Goal: Task Accomplishment & Management: Manage account settings

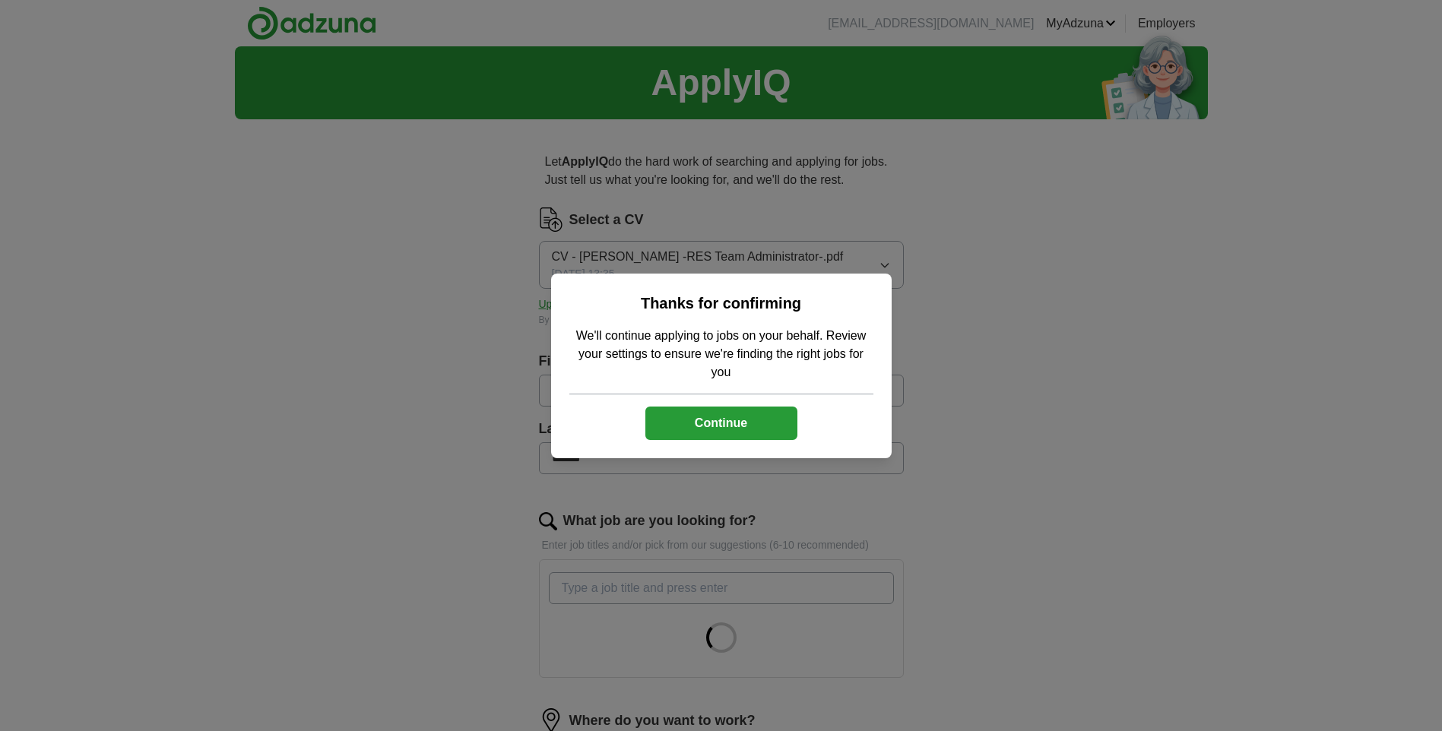
click at [686, 419] on button "Continue" at bounding box center [722, 423] width 152 height 33
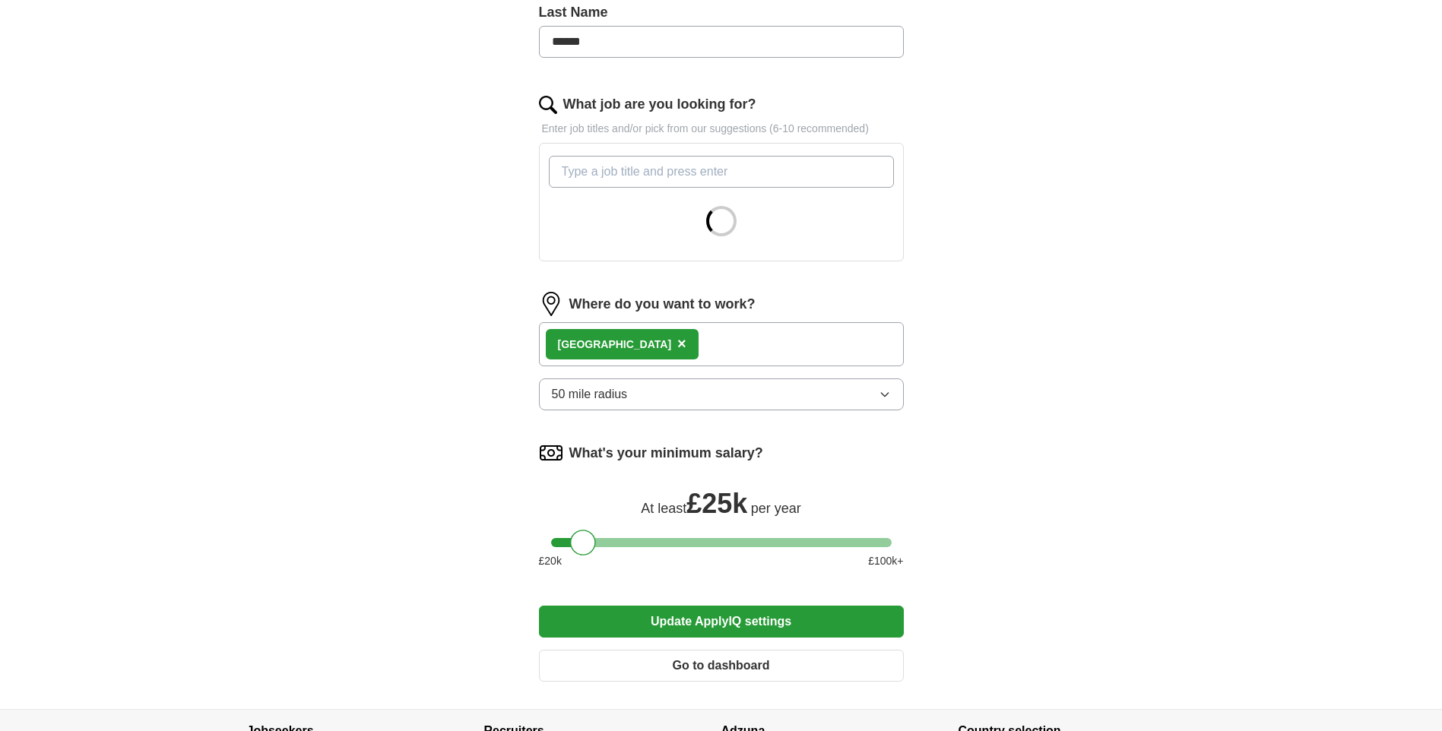
scroll to position [564, 0]
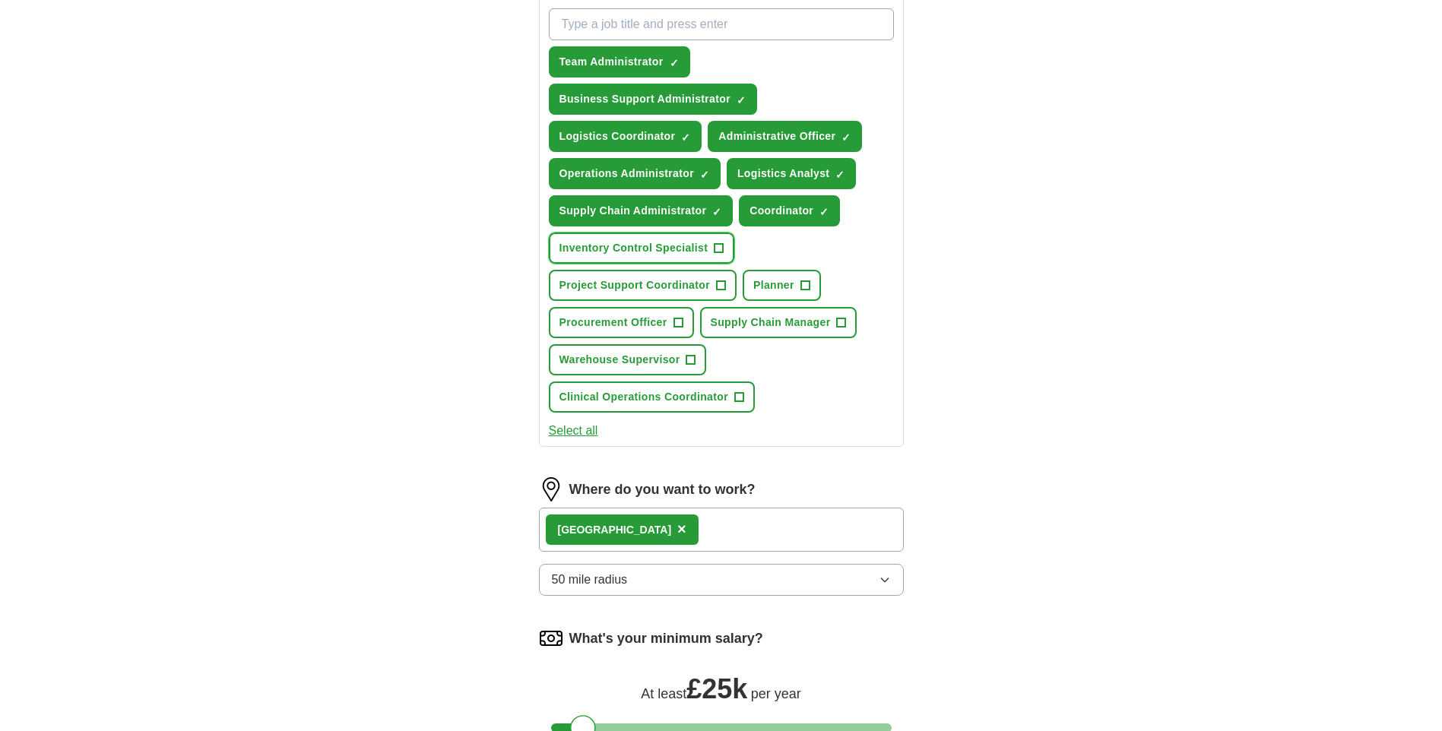
click at [655, 249] on span "Inventory Control Specialist" at bounding box center [634, 248] width 149 height 16
click at [652, 283] on span "Project Support Coordinator" at bounding box center [635, 286] width 151 height 16
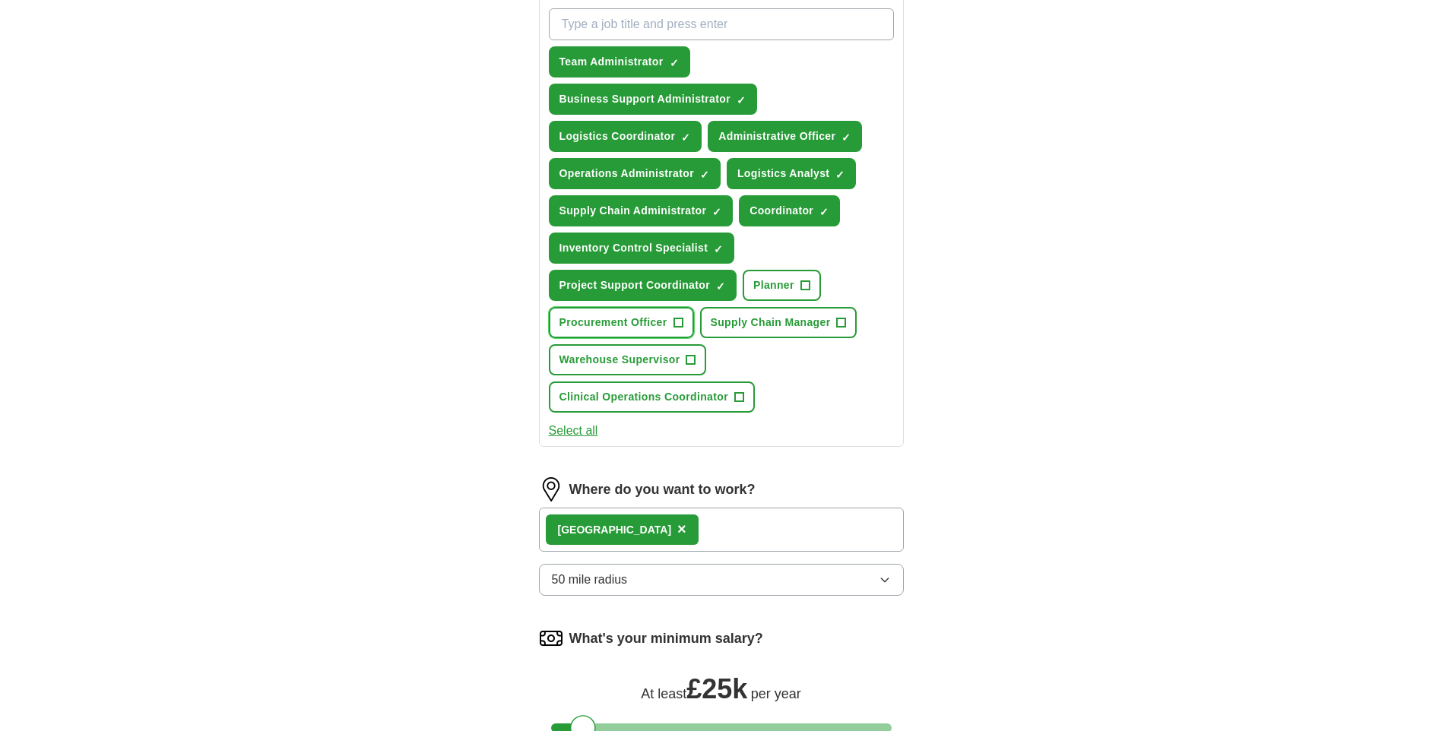
click at [639, 323] on span "Procurement Officer" at bounding box center [614, 323] width 108 height 16
click at [628, 357] on span "Warehouse Supervisor" at bounding box center [620, 360] width 121 height 16
click at [621, 398] on span "Clinical Operations Coordinator" at bounding box center [644, 397] width 169 height 16
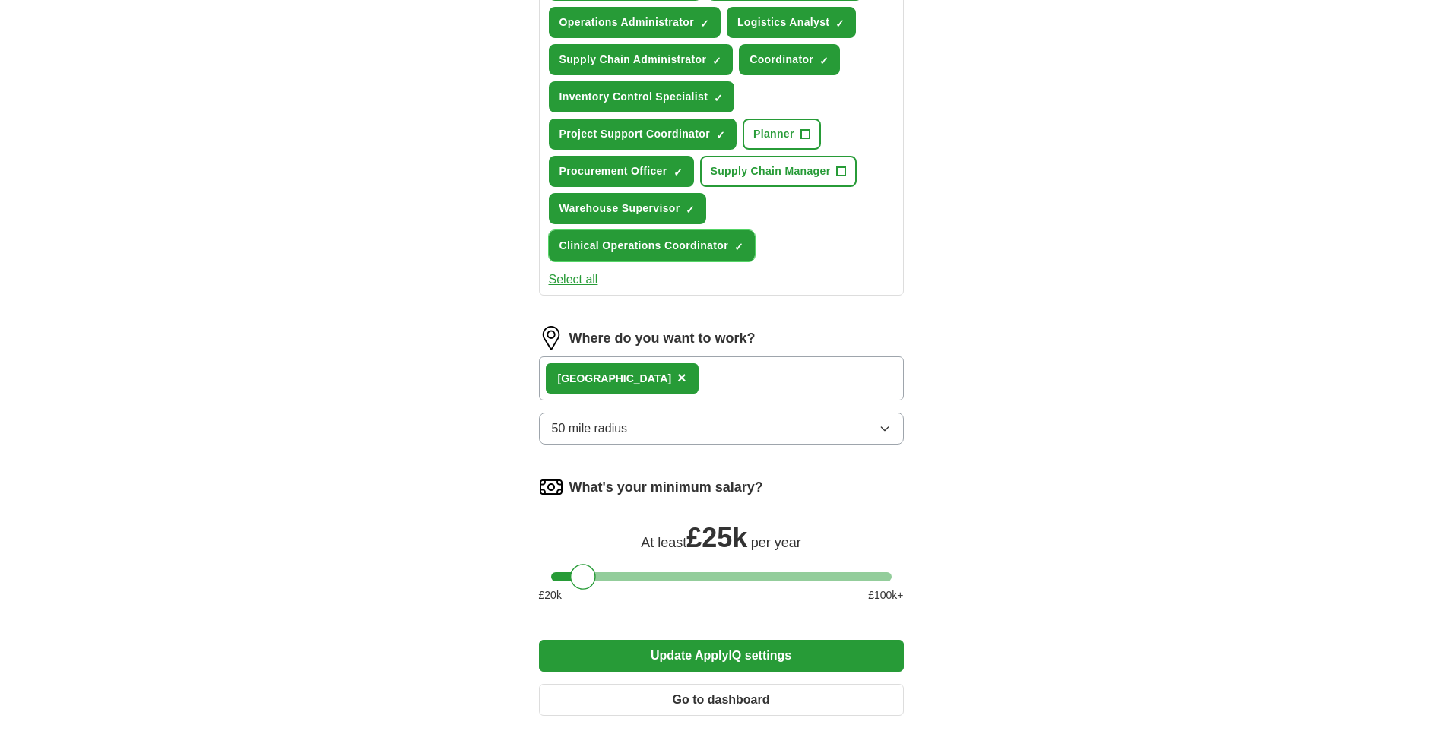
scroll to position [716, 0]
click at [767, 129] on span "Planner" at bounding box center [774, 133] width 41 height 16
click at [607, 652] on button "Update ApplyIQ settings" at bounding box center [721, 655] width 365 height 32
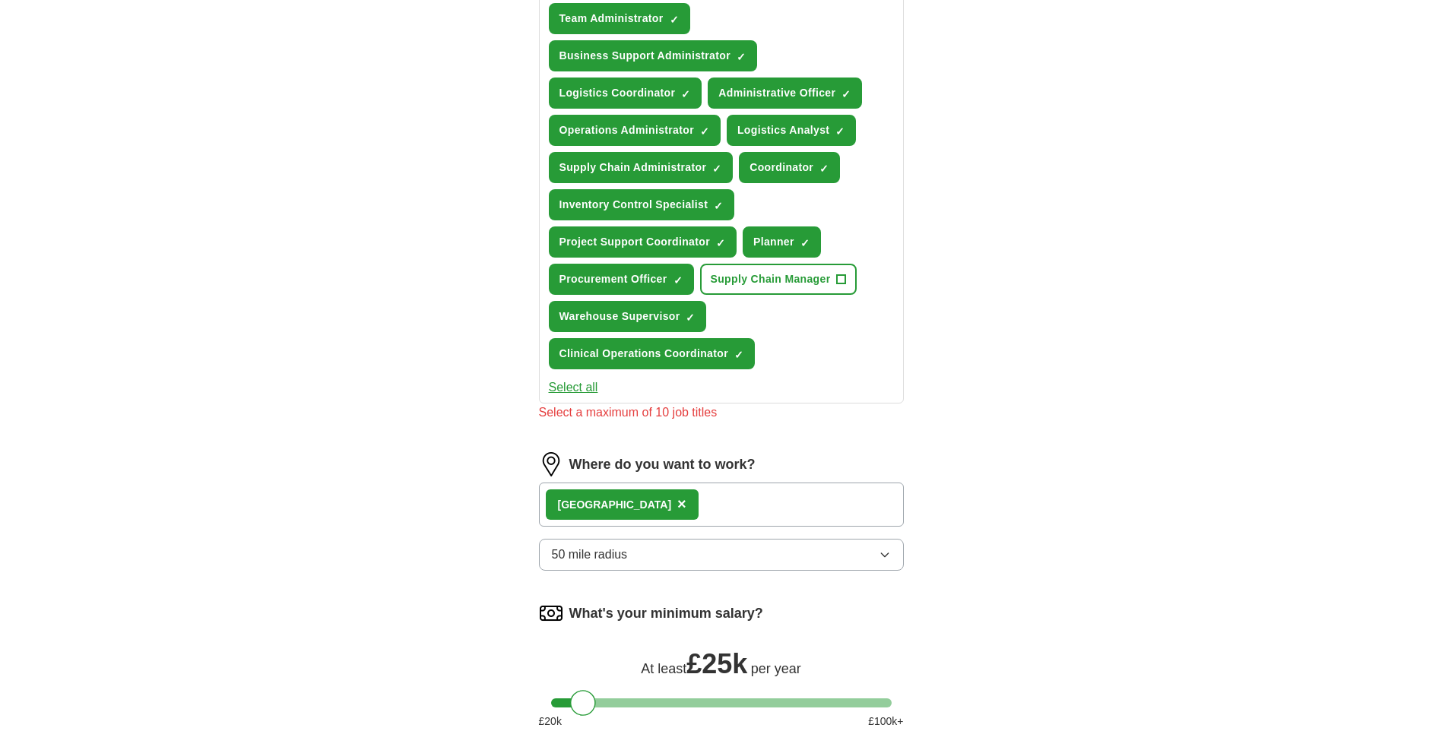
scroll to position [564, 0]
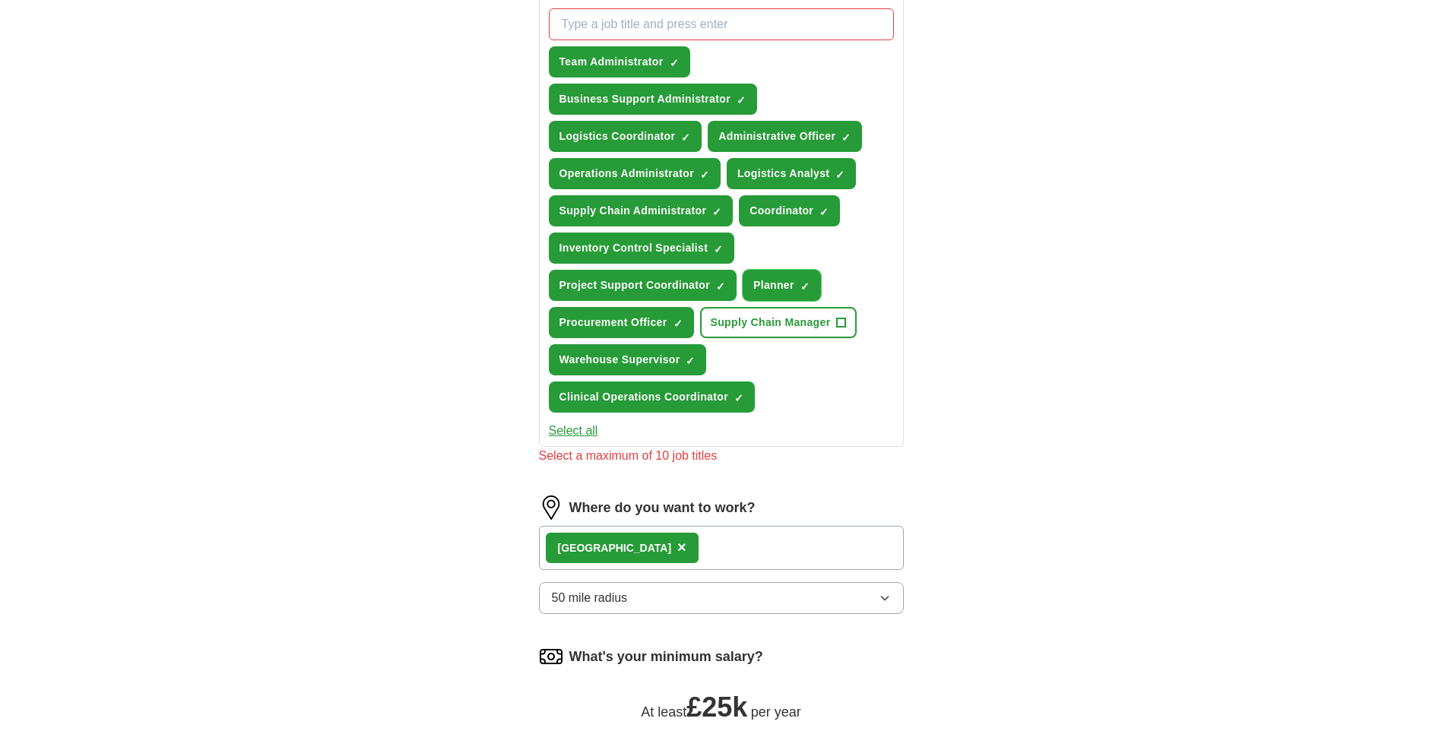
click at [785, 281] on span "Planner" at bounding box center [774, 286] width 41 height 16
click at [685, 355] on button "Warehouse Supervisor ✓ ×" at bounding box center [628, 359] width 158 height 31
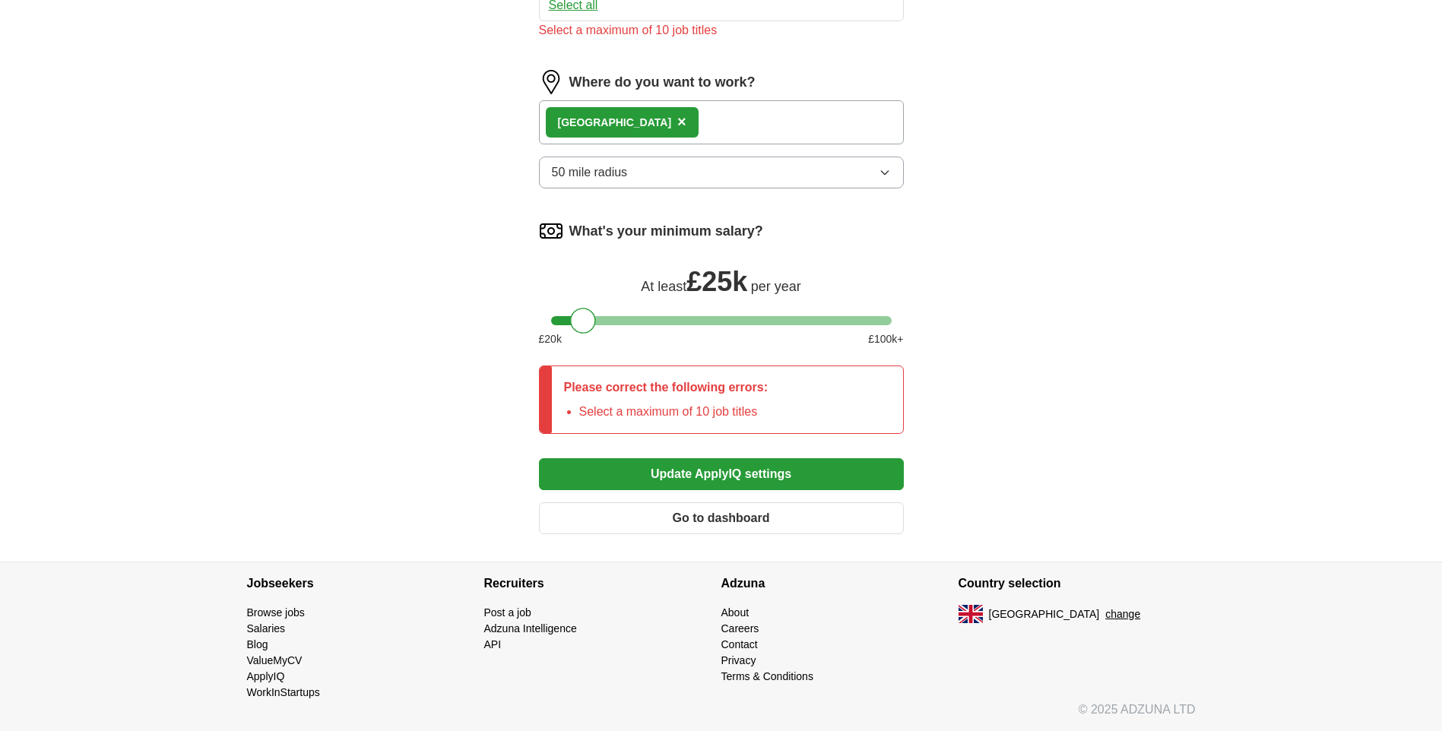
click at [655, 471] on button "Update ApplyIQ settings" at bounding box center [721, 475] width 365 height 32
click at [650, 468] on button "Update ApplyIQ settings" at bounding box center [721, 475] width 365 height 32
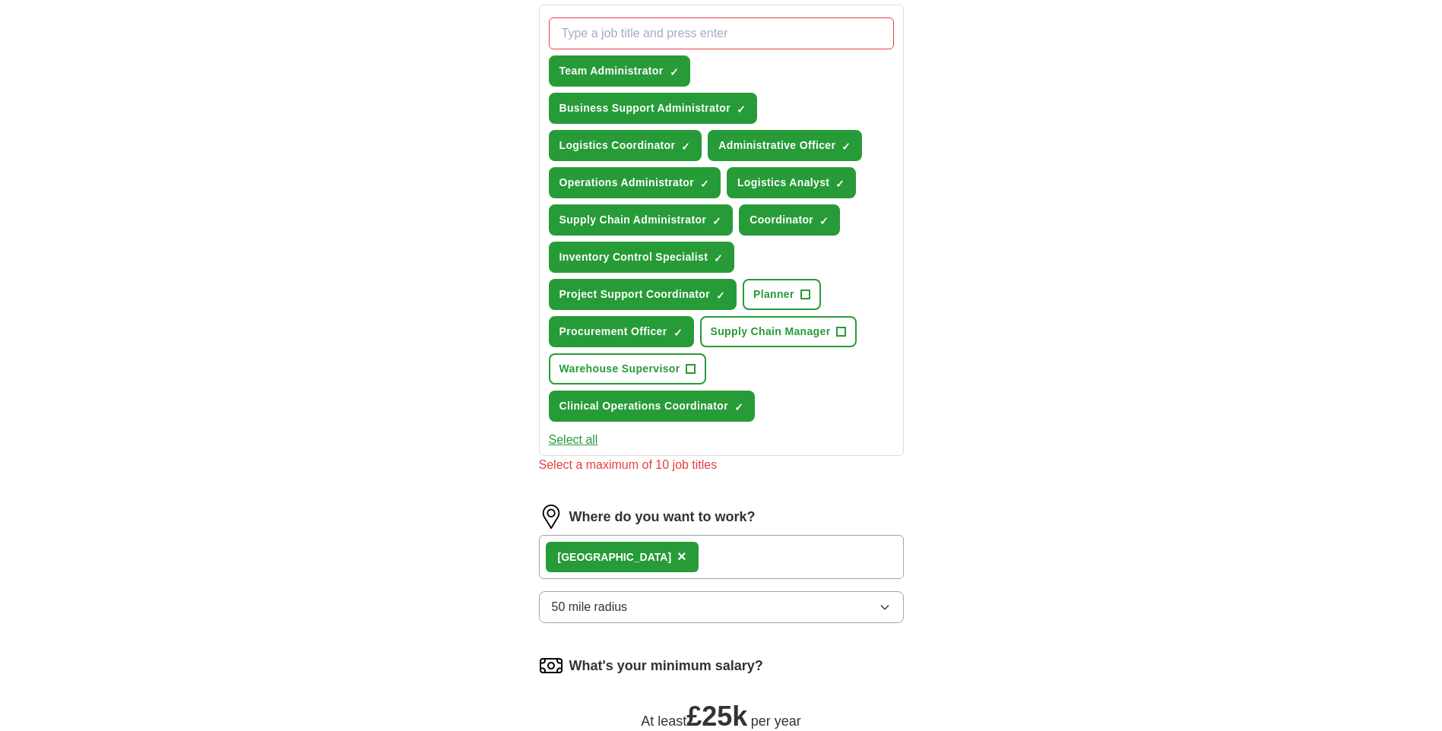
scroll to position [534, 0]
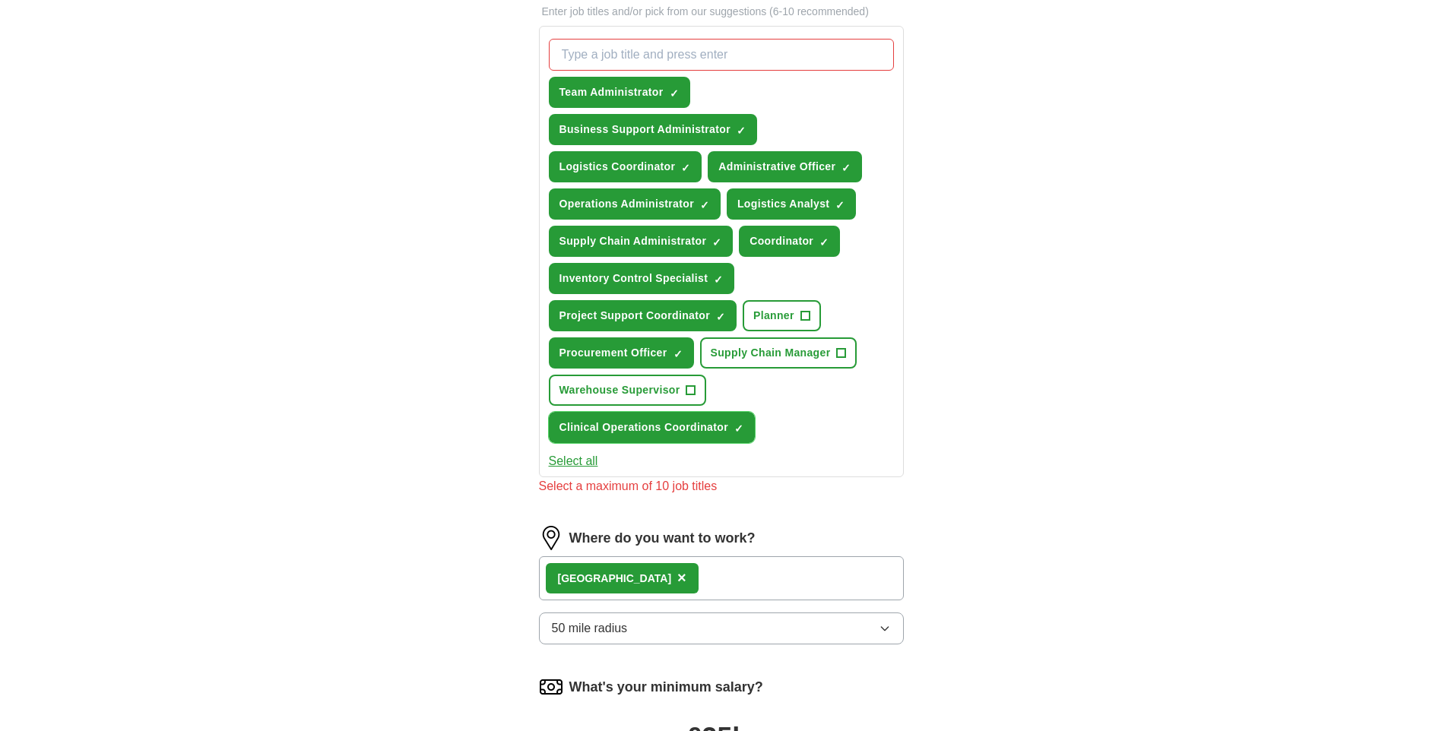
click at [731, 420] on button "Clinical Operations Coordinator ✓ ×" at bounding box center [652, 427] width 206 height 31
click at [0, 0] on span "×" at bounding box center [0, 0] width 0 height 0
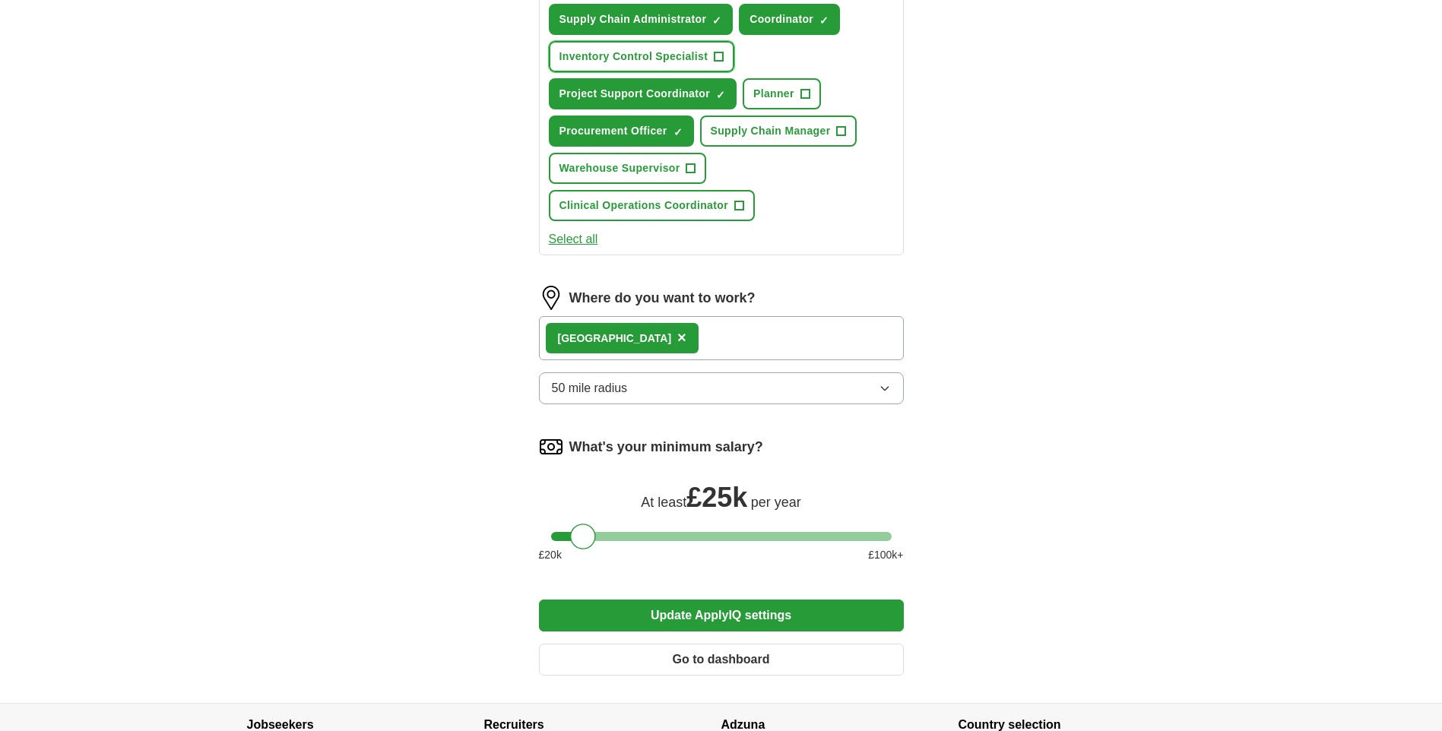
scroll to position [897, 0]
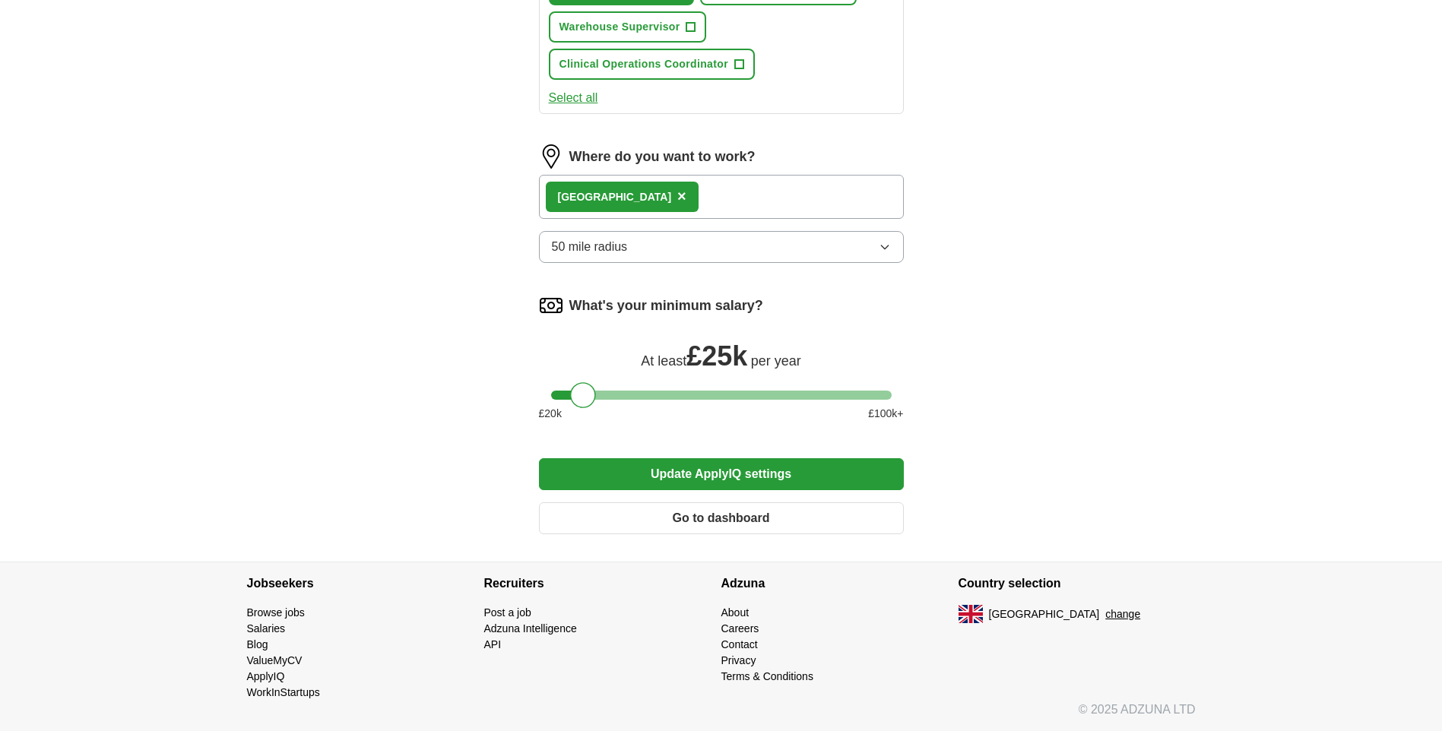
click at [667, 474] on button "Update ApplyIQ settings" at bounding box center [721, 475] width 365 height 32
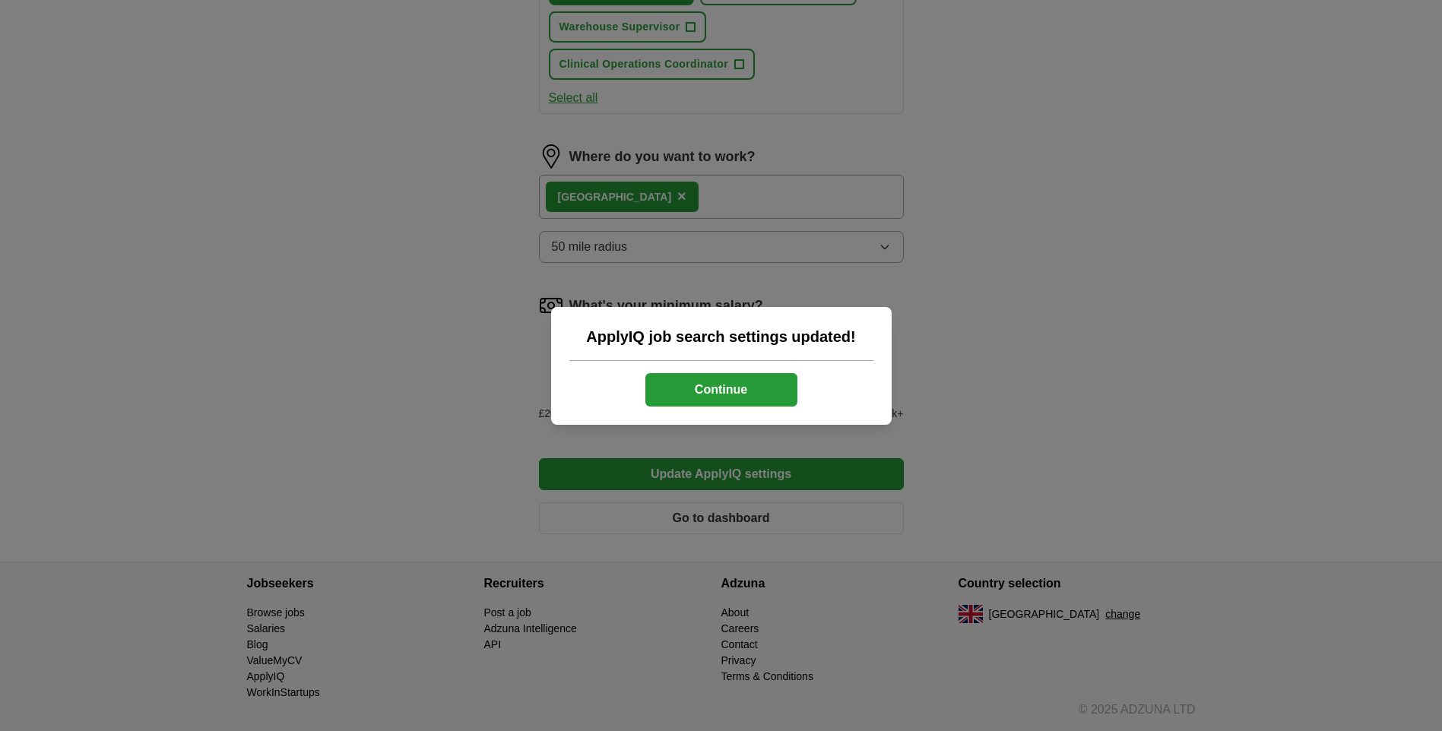
click at [658, 371] on div "ApplyIQ job search settings updated! Continue" at bounding box center [721, 366] width 341 height 118
click at [664, 376] on button "Continue" at bounding box center [722, 389] width 152 height 33
